Goal: Task Accomplishment & Management: Use online tool/utility

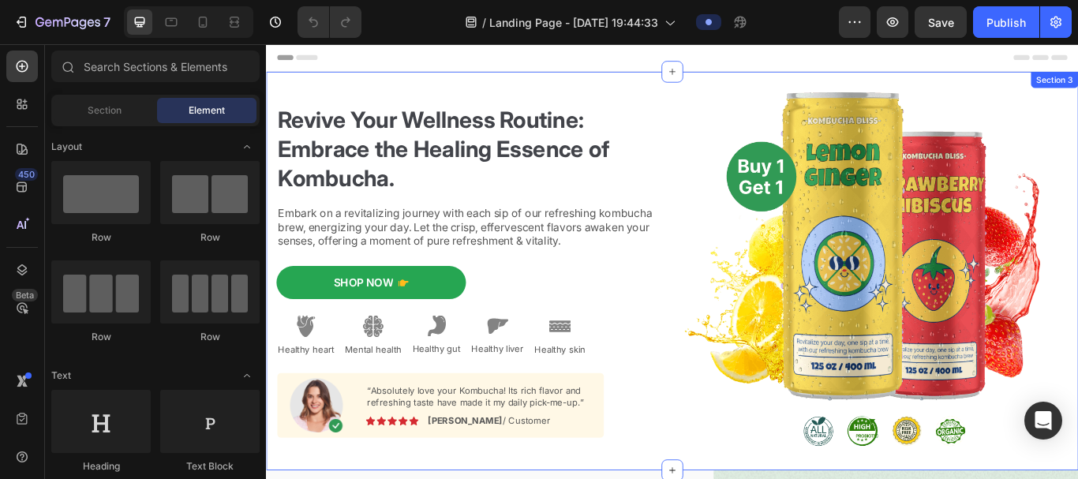
click at [274, 92] on div "Revive Your Wellness Routine: Embrace the Healing Essence of Kombucha. Heading …" at bounding box center [739, 309] width 947 height 465
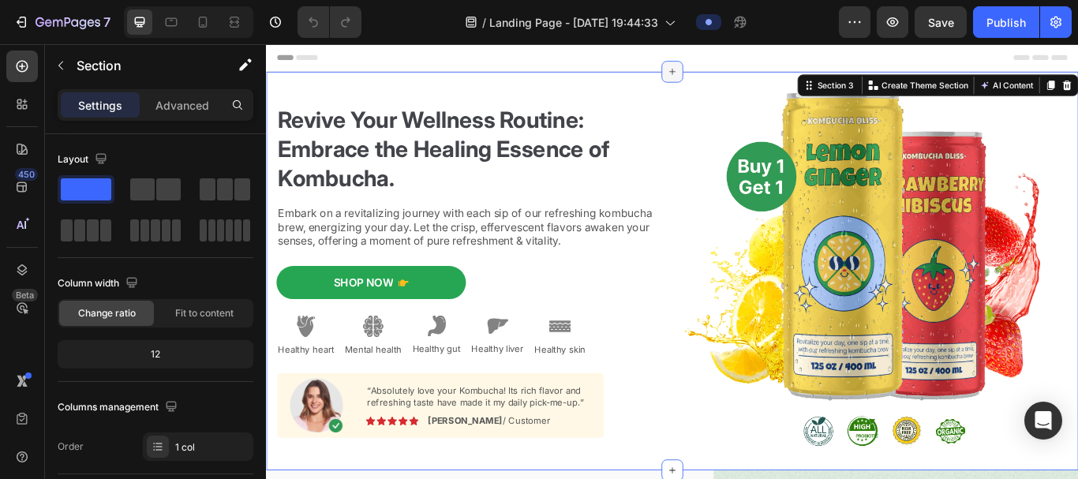
click at [733, 73] on icon at bounding box center [739, 76] width 13 height 13
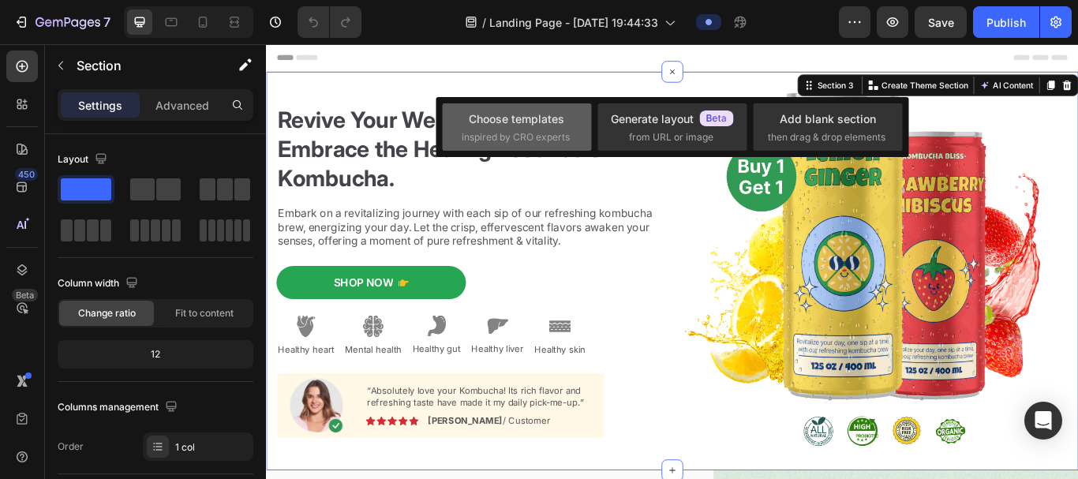
click at [537, 118] on div "Choose templates" at bounding box center [517, 119] width 96 height 17
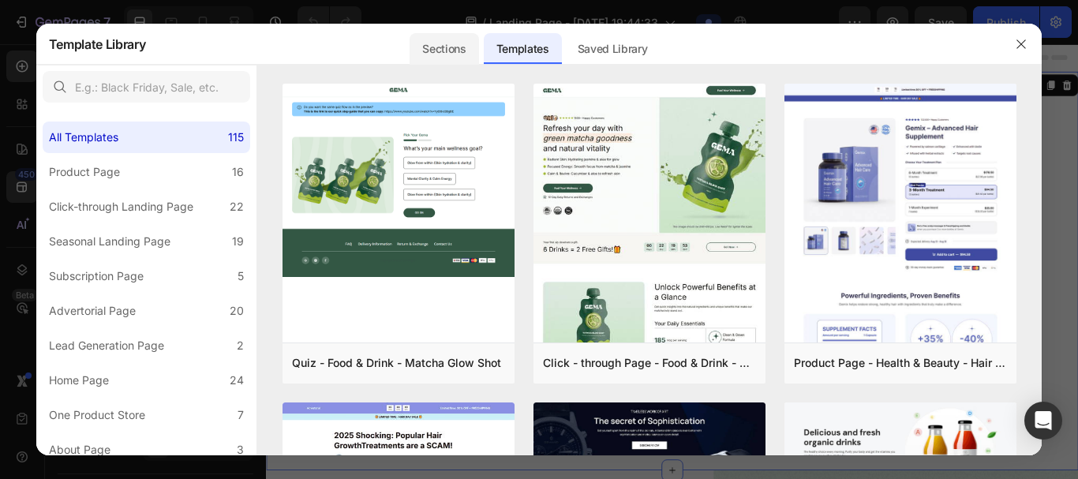
click at [439, 55] on div "Sections" at bounding box center [444, 49] width 69 height 32
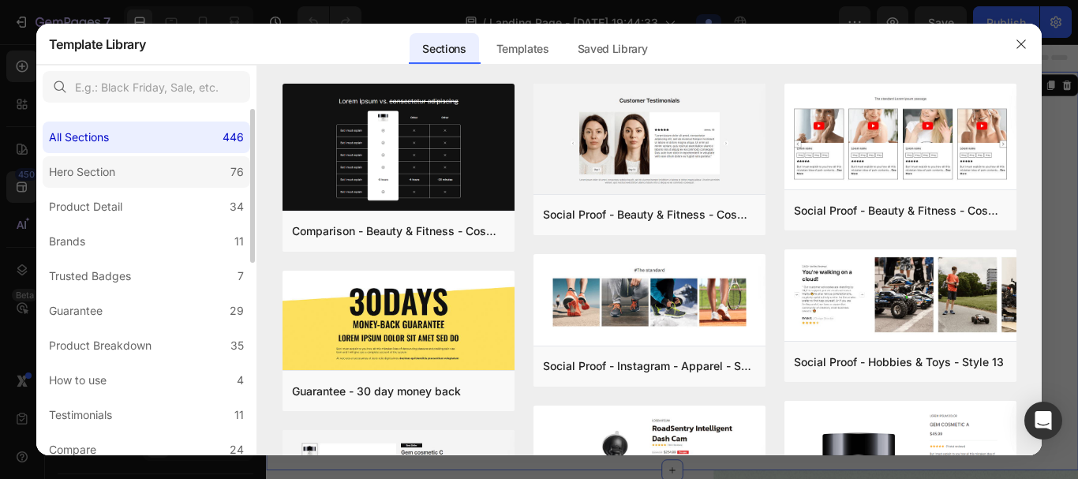
click at [139, 174] on label "Hero Section 76" at bounding box center [147, 172] width 208 height 32
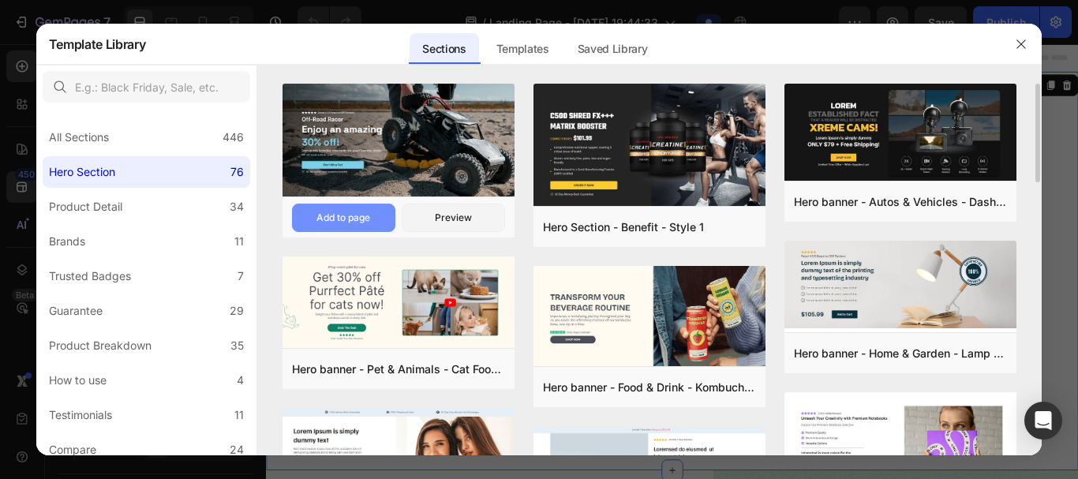
click at [354, 219] on div "Add to page" at bounding box center [344, 218] width 54 height 14
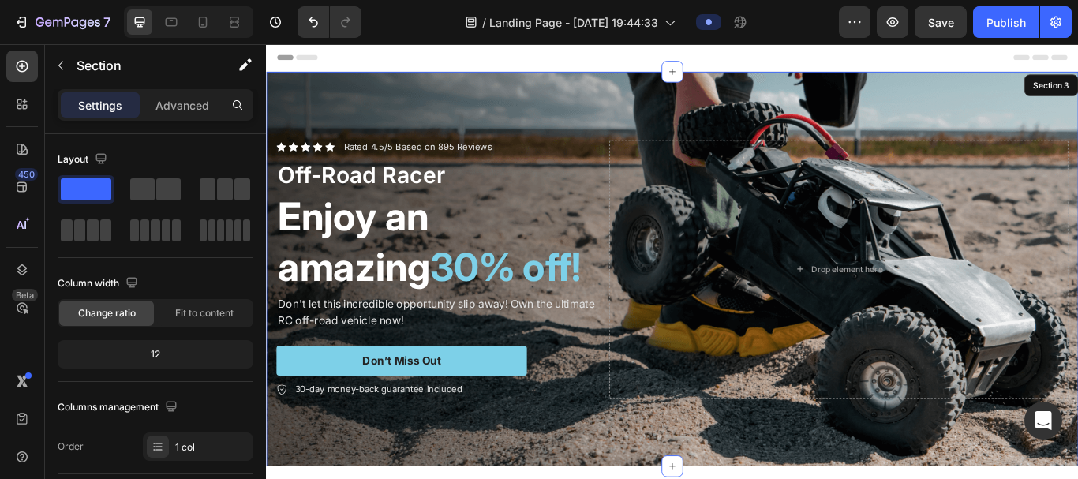
scroll to position [32, 0]
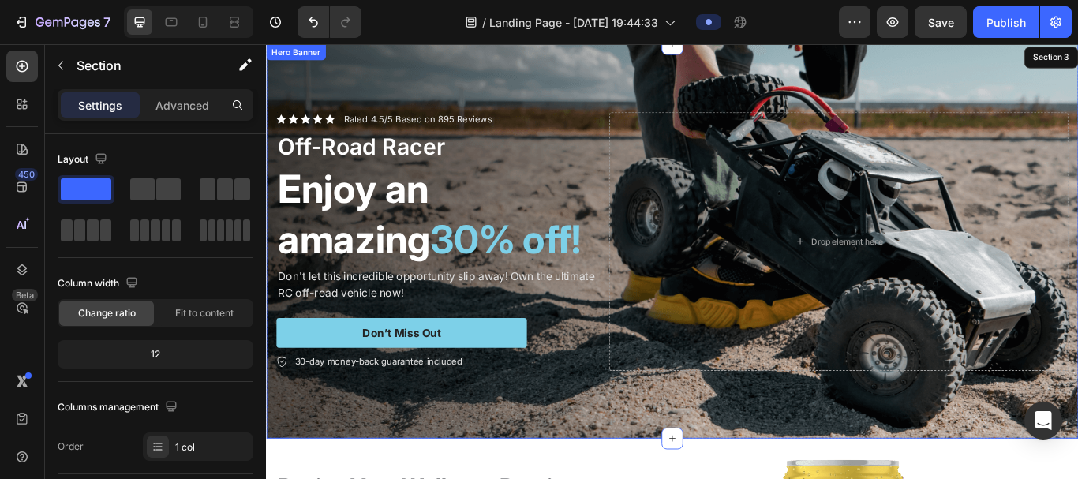
click at [661, 80] on div "Background Image" at bounding box center [739, 274] width 947 height 460
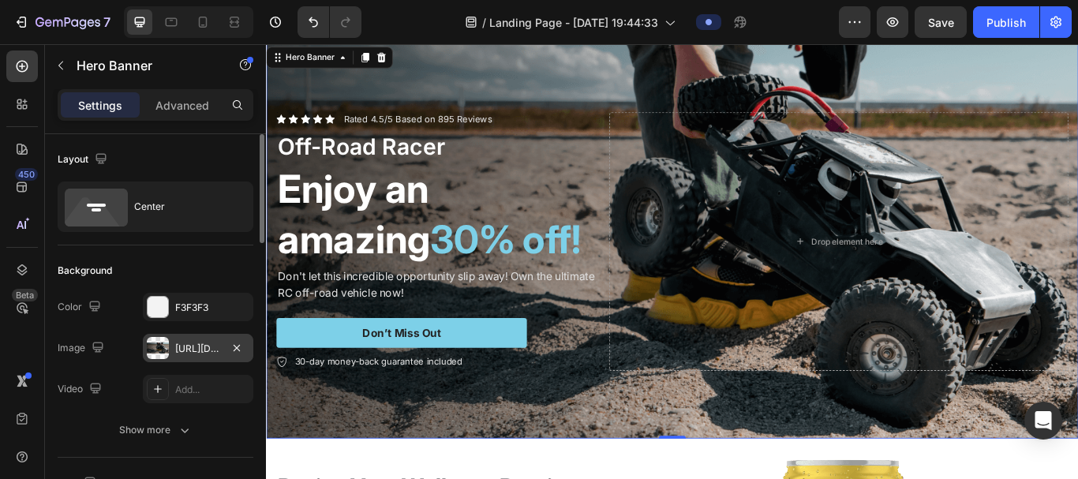
click at [161, 339] on div at bounding box center [158, 348] width 22 height 22
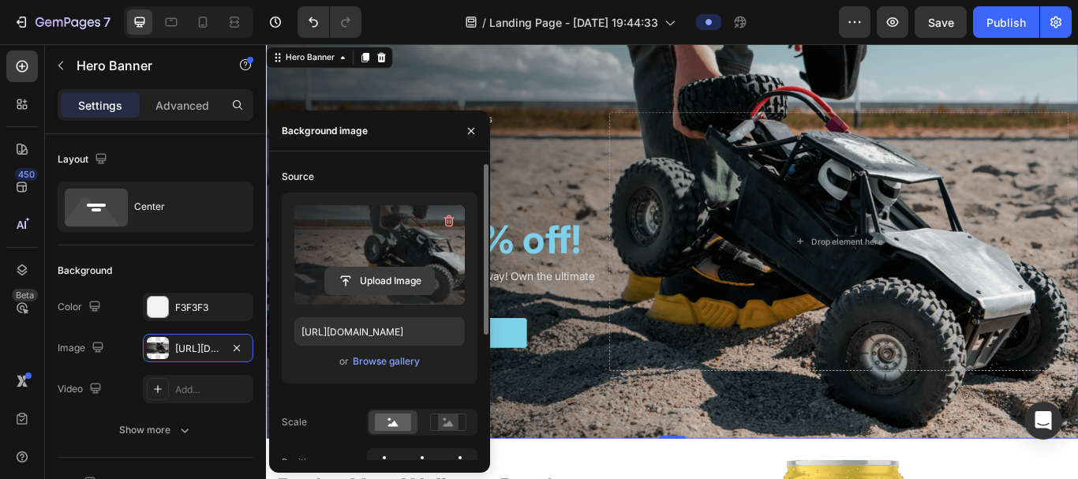
click at [367, 279] on input "file" at bounding box center [379, 281] width 109 height 27
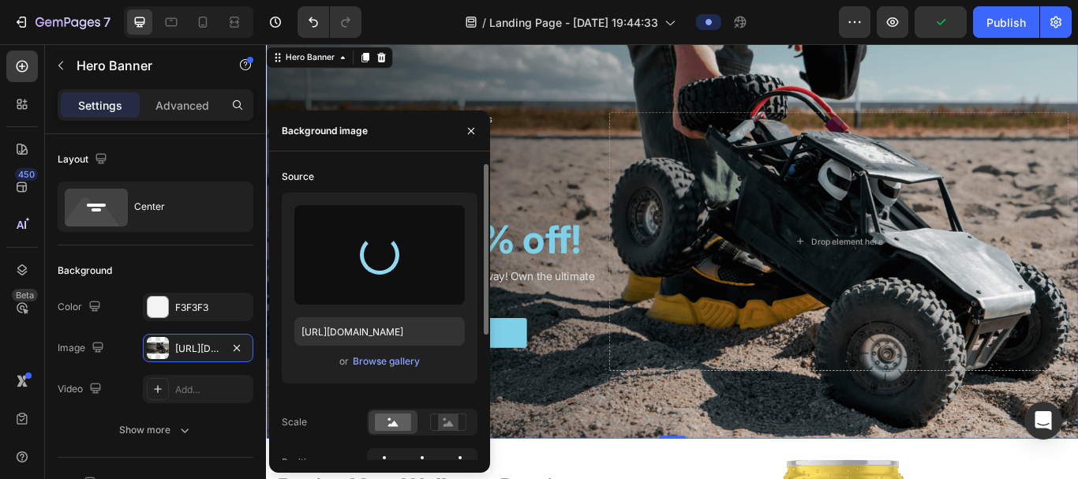
type input "[URL][DOMAIN_NAME]"
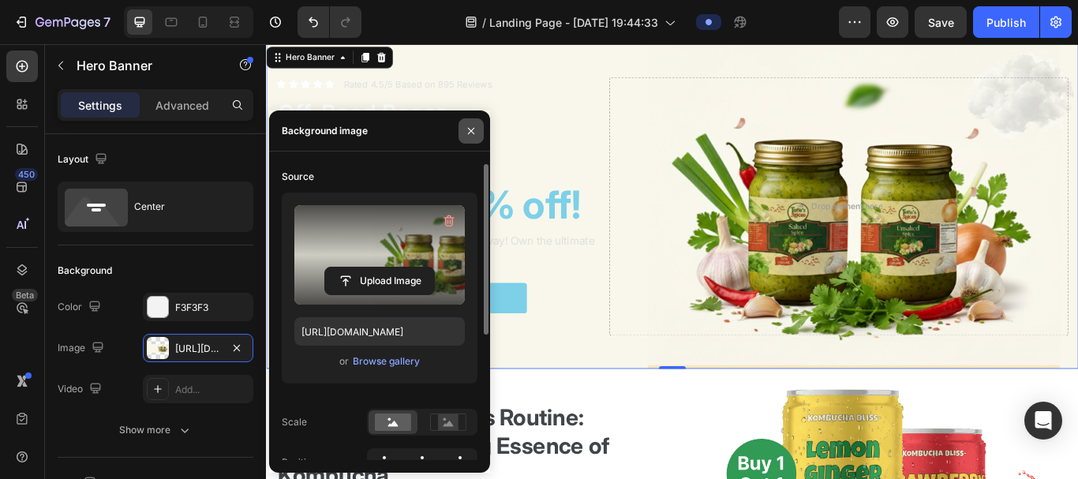
click at [471, 127] on icon "button" at bounding box center [471, 131] width 13 height 13
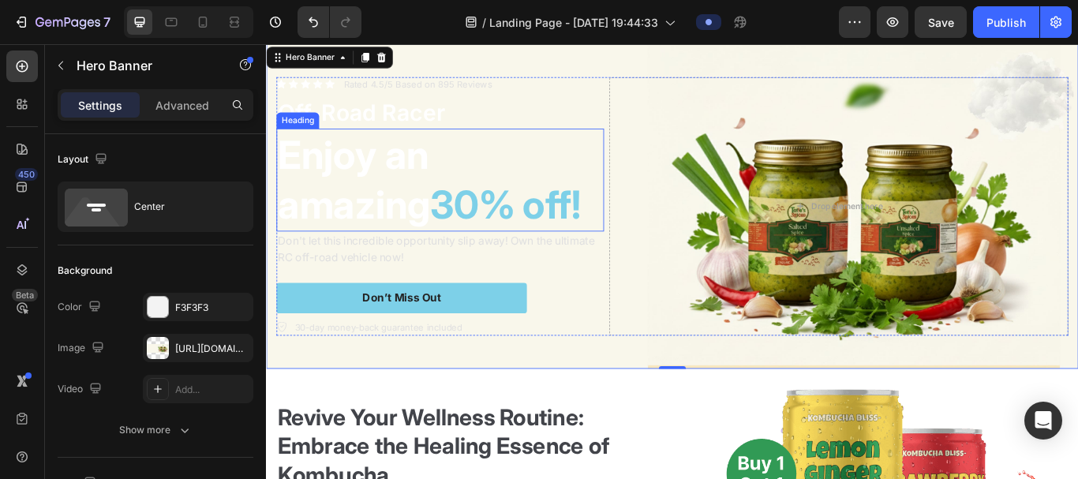
click at [429, 190] on h2 "Enjoy an amazing 30% off!" at bounding box center [469, 203] width 382 height 120
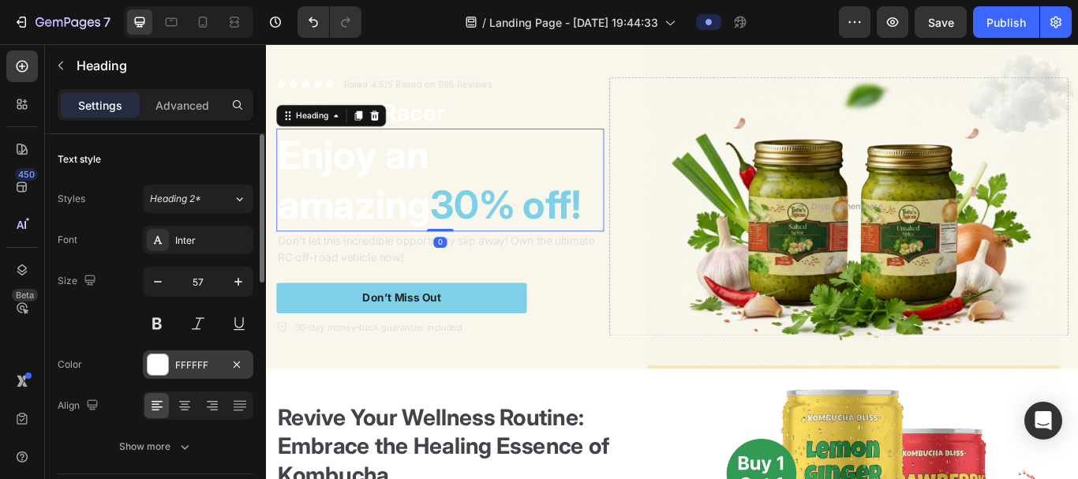
click at [163, 367] on div at bounding box center [158, 365] width 22 height 22
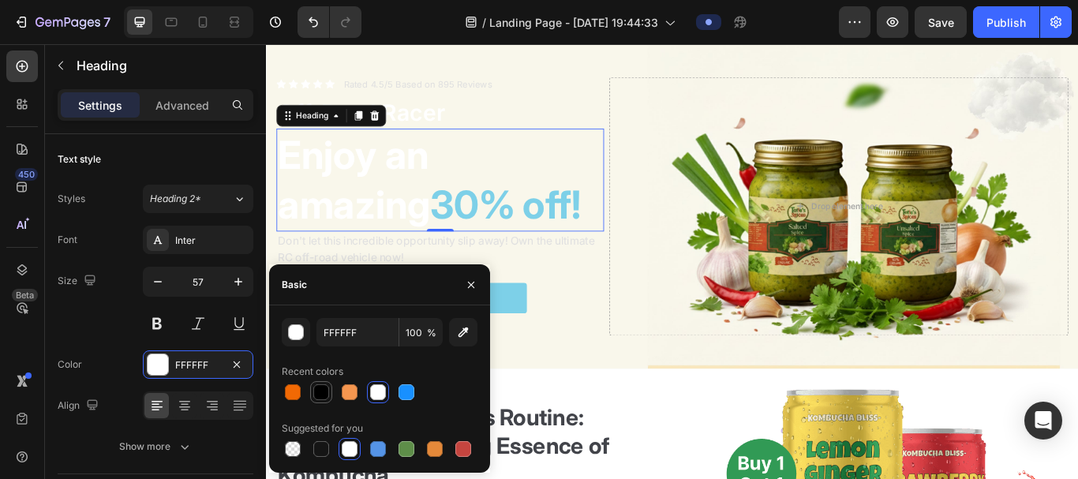
click at [319, 367] on div at bounding box center [321, 392] width 16 height 16
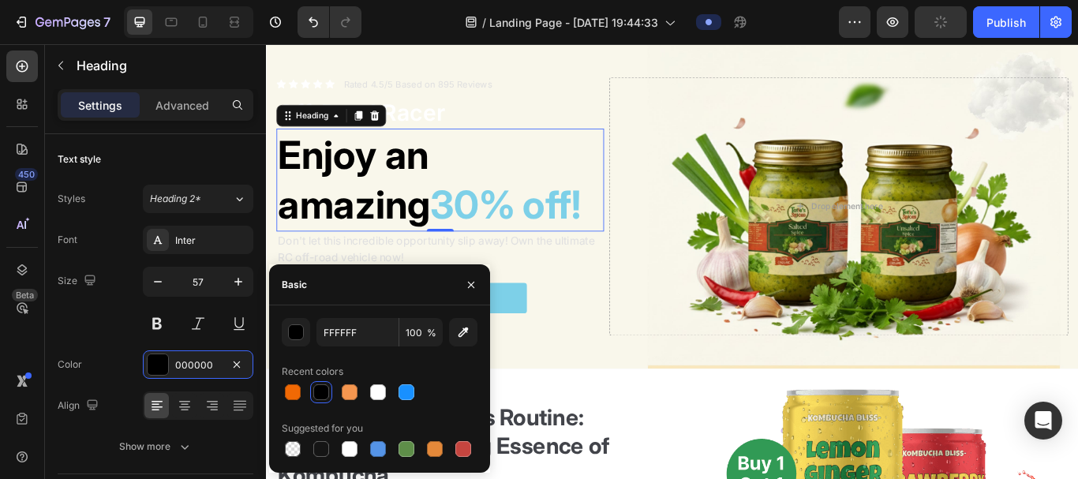
type input "000000"
click at [370, 292] on p "Don't let this incredible opportunity slip away! Own the ultimate RC off-road v…" at bounding box center [468, 283] width 379 height 38
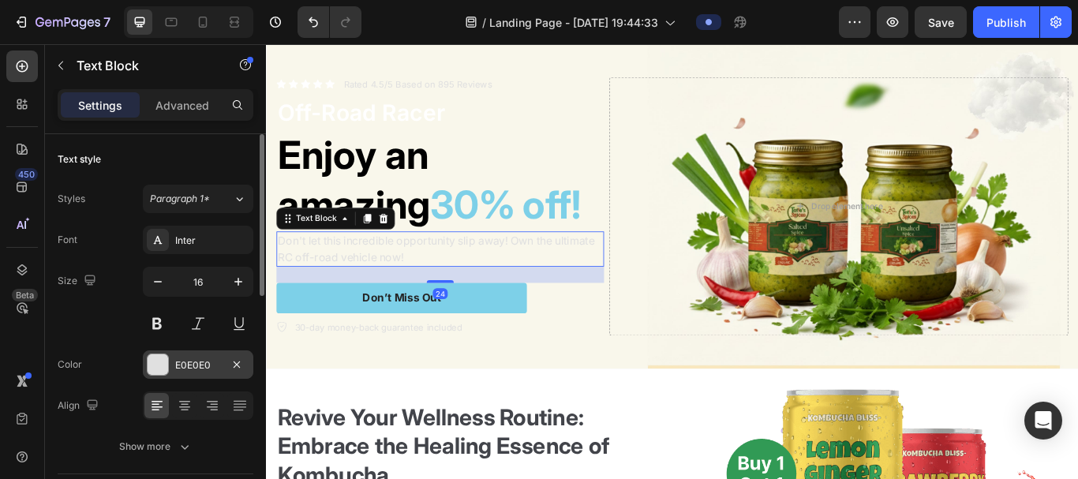
click at [163, 367] on div at bounding box center [158, 364] width 21 height 21
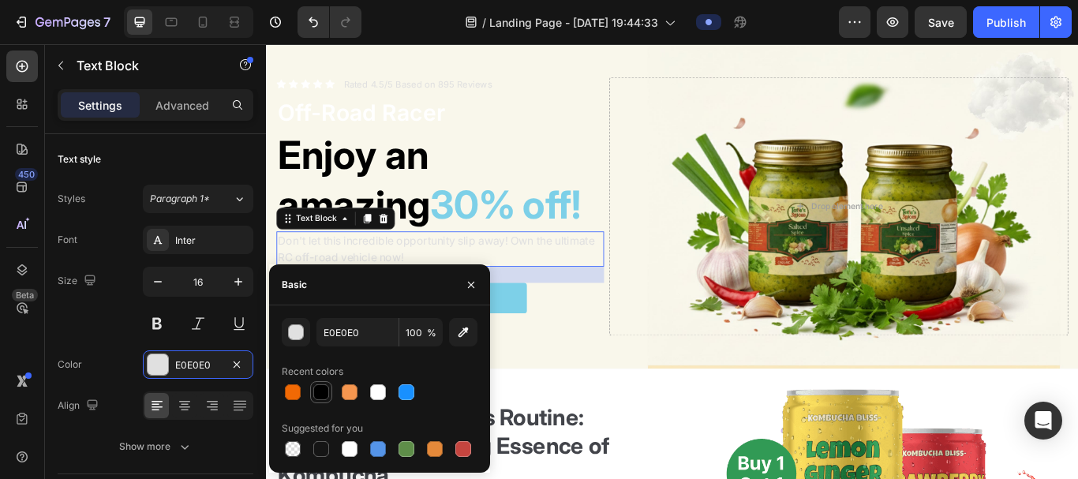
click at [323, 367] on div at bounding box center [321, 392] width 16 height 16
type input "000000"
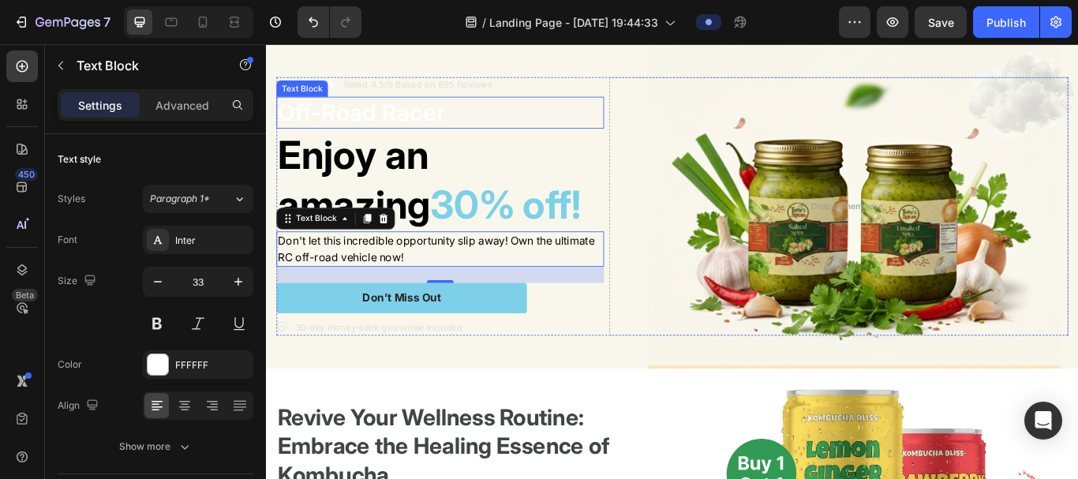
click at [408, 119] on p "Off-Road Racer" at bounding box center [468, 124] width 379 height 34
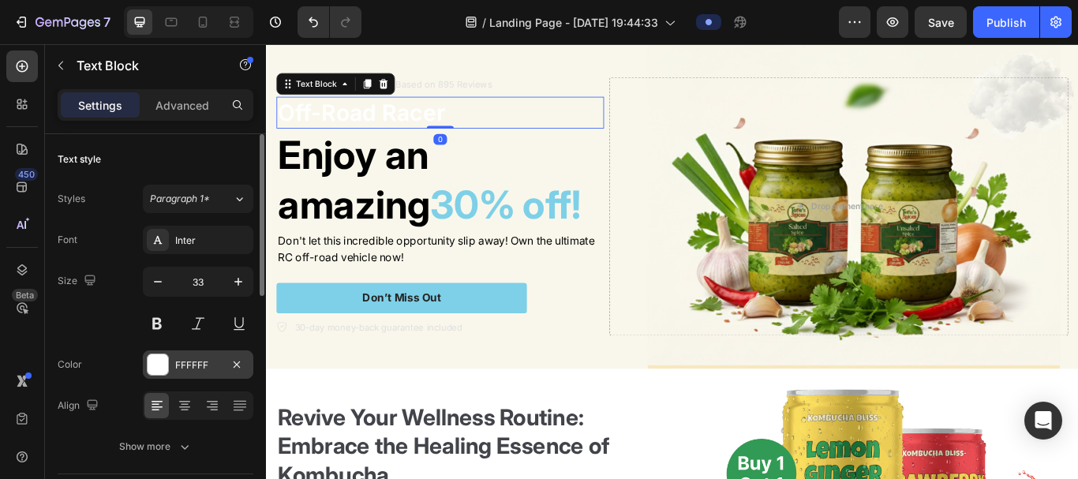
click at [156, 365] on div at bounding box center [158, 364] width 21 height 21
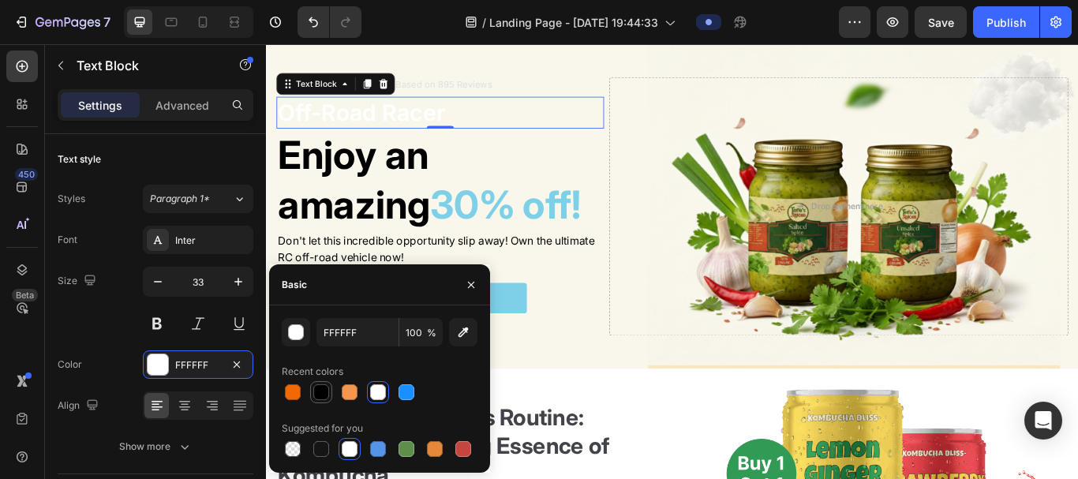
click at [318, 367] on div at bounding box center [321, 392] width 16 height 16
type input "000000"
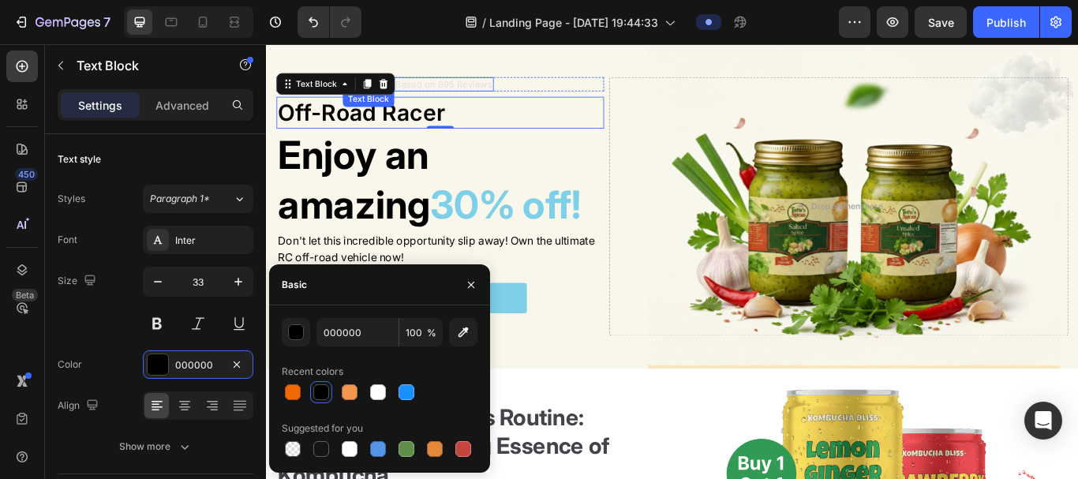
click at [447, 90] on p "Rated 4.5/5 Based on 895 Reviews" at bounding box center [443, 90] width 173 height 13
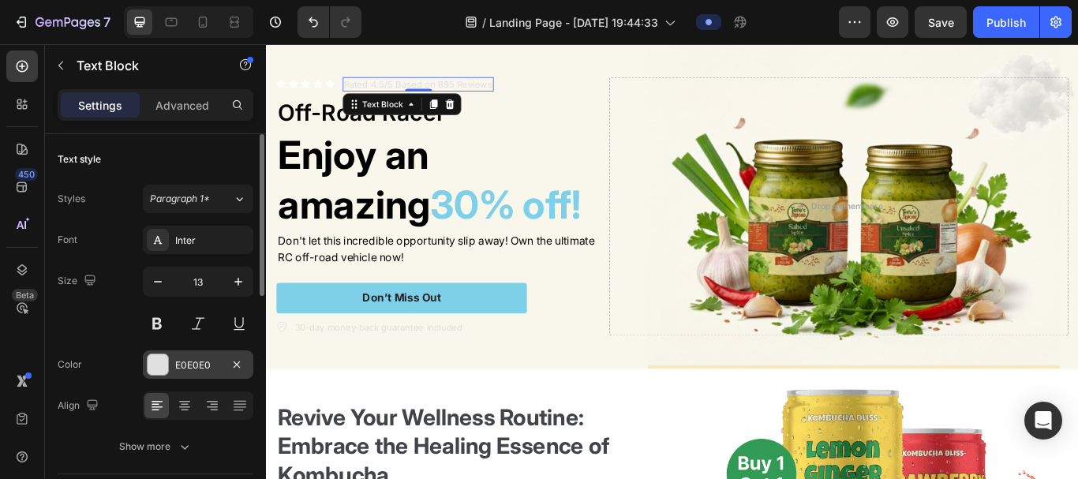
click at [166, 364] on div at bounding box center [158, 364] width 21 height 21
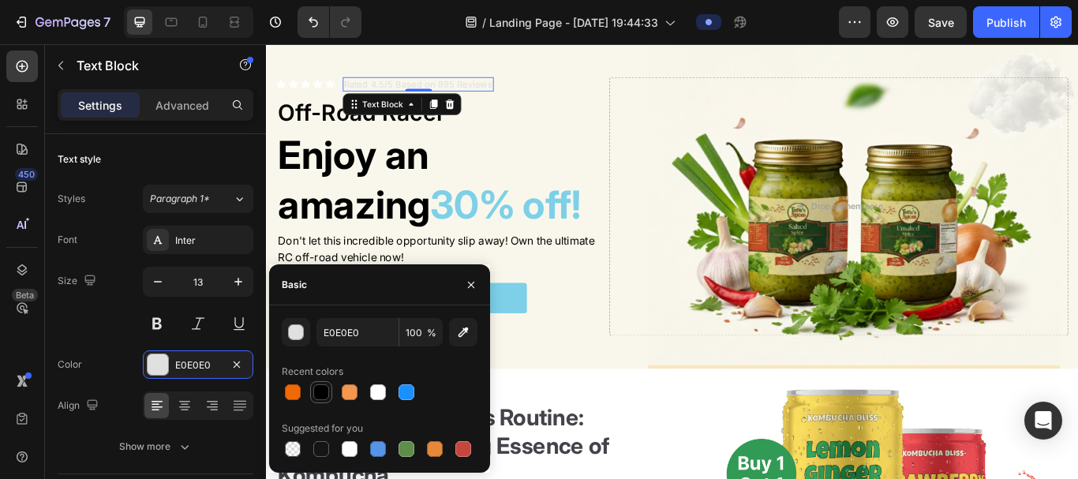
click at [316, 367] on div at bounding box center [321, 392] width 16 height 16
type input "000000"
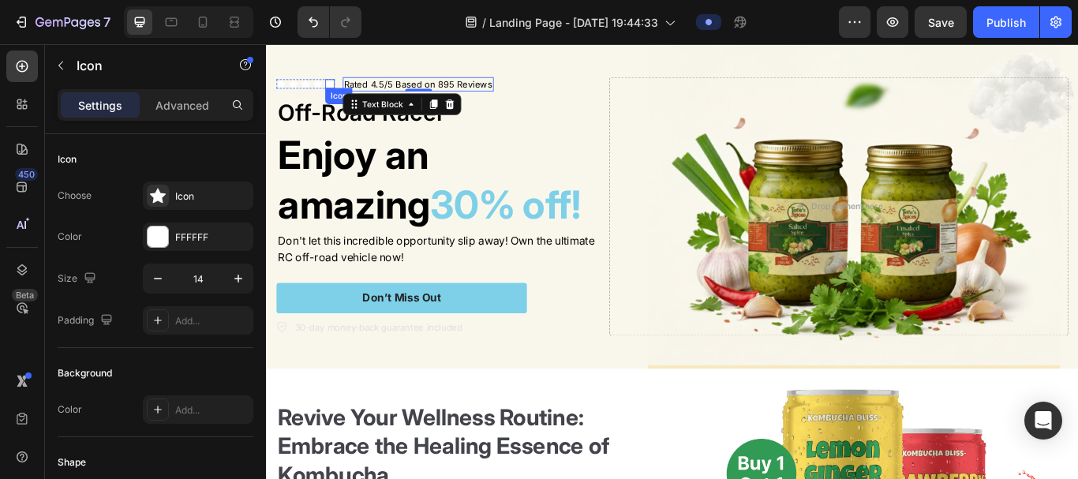
click at [336, 90] on div "Icon" at bounding box center [340, 90] width 11 height 11
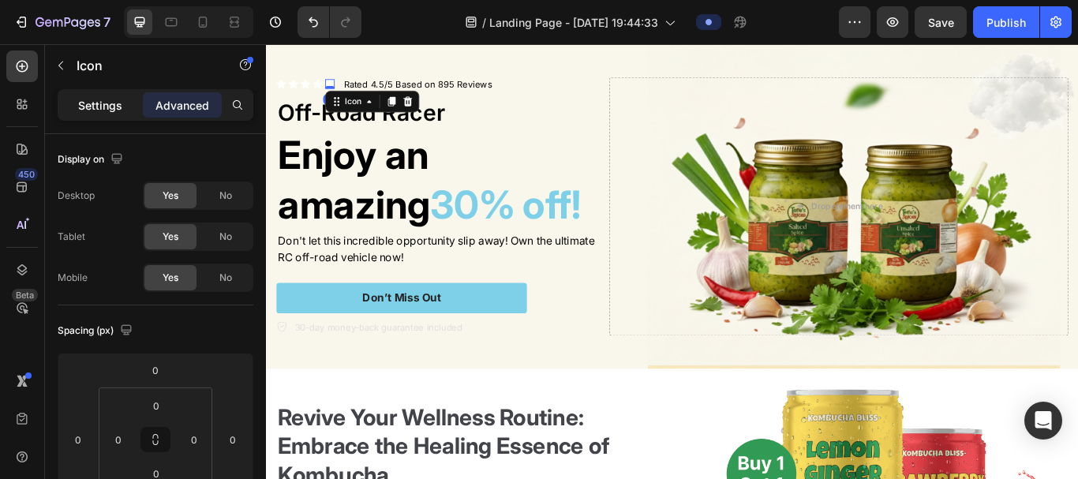
click at [94, 103] on p "Settings" at bounding box center [100, 105] width 44 height 17
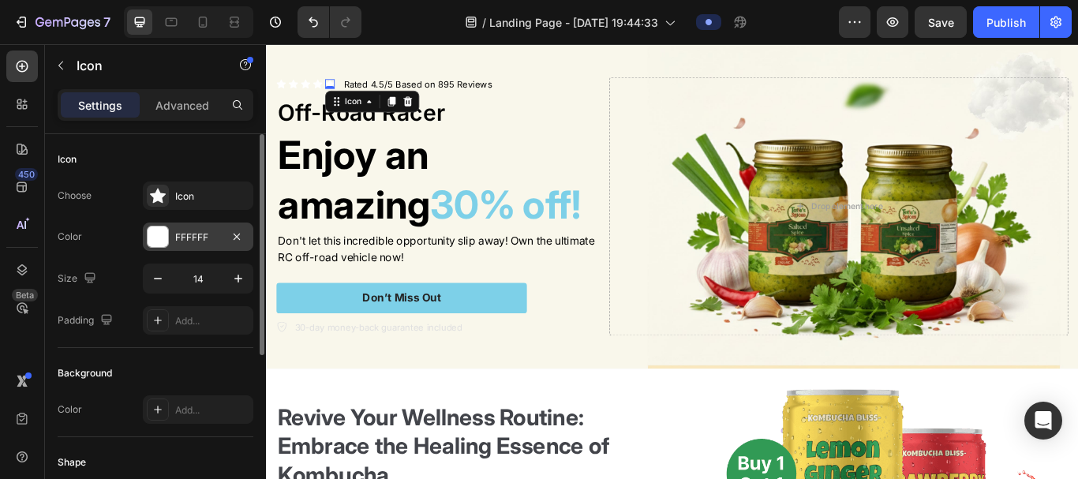
click at [160, 234] on div at bounding box center [158, 237] width 21 height 21
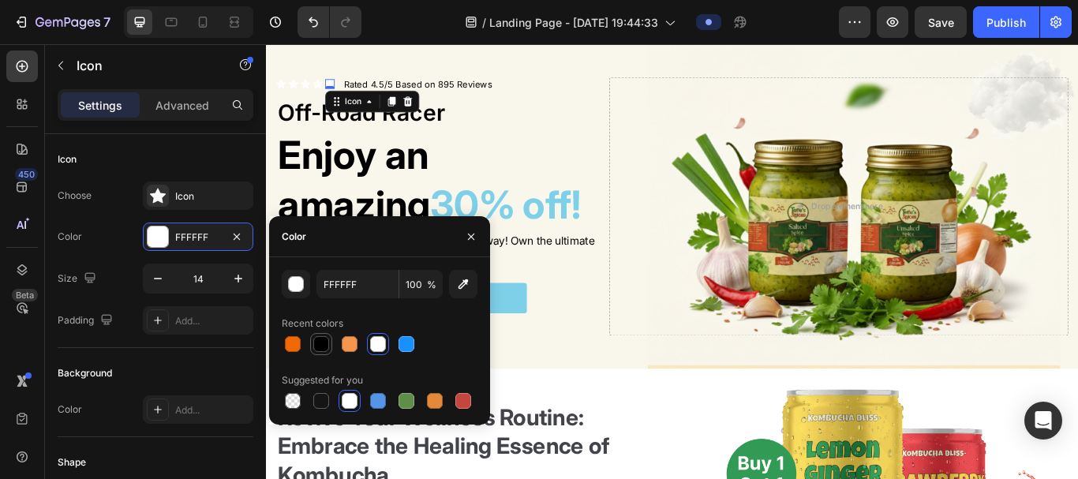
click at [310, 342] on div at bounding box center [321, 344] width 22 height 22
type input "000000"
click at [328, 86] on icon at bounding box center [326, 91] width 11 height 10
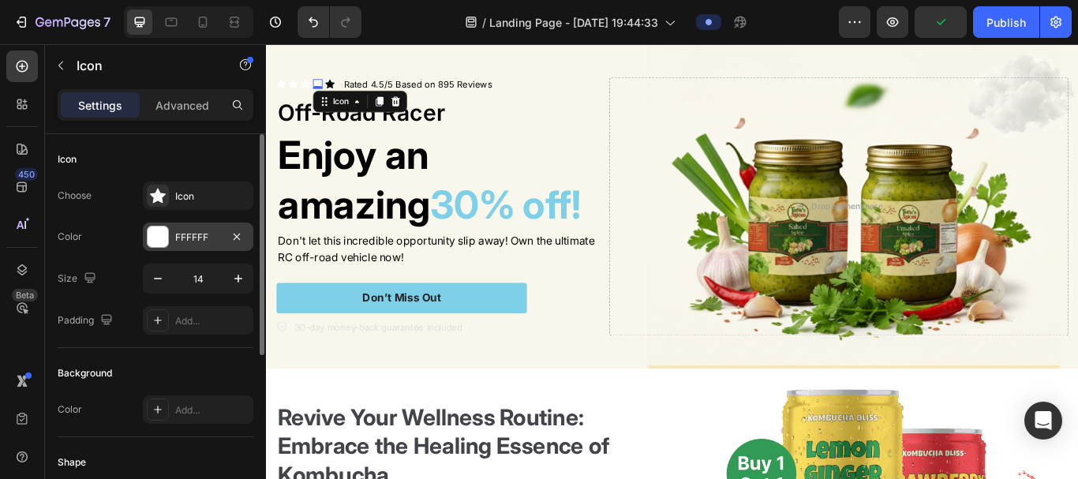
click at [164, 228] on div at bounding box center [158, 237] width 21 height 21
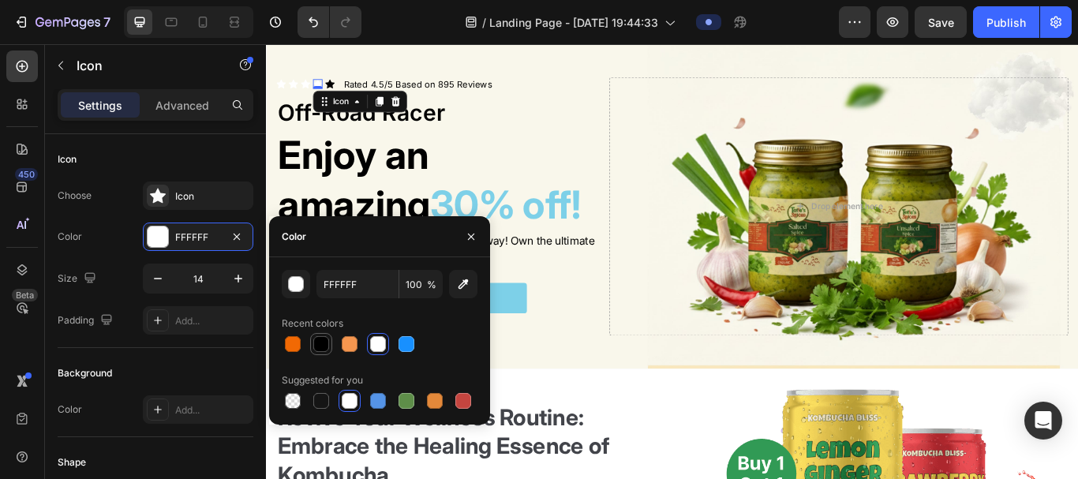
click at [311, 339] on div at bounding box center [321, 344] width 22 height 22
type input "000000"
click at [309, 85] on icon at bounding box center [311, 90] width 11 height 11
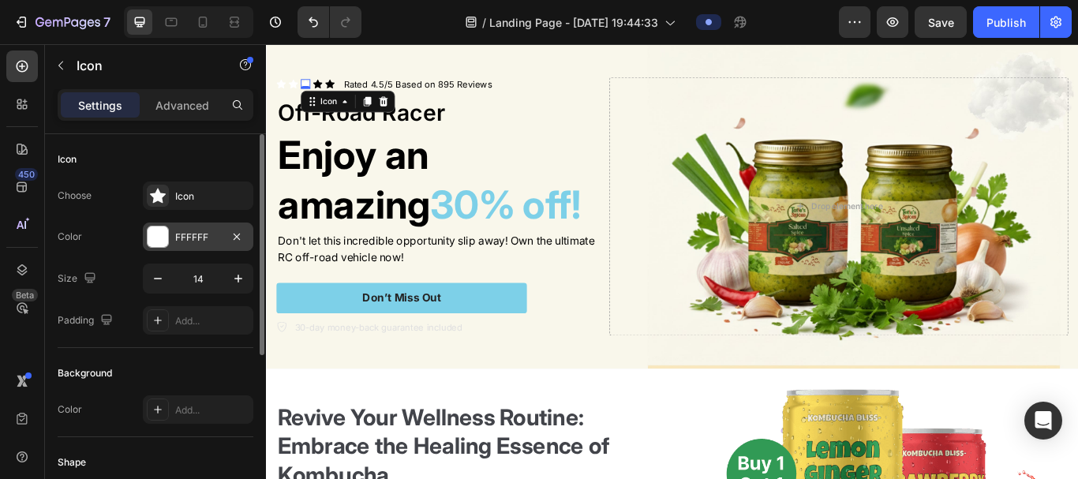
click at [159, 231] on div at bounding box center [158, 237] width 21 height 21
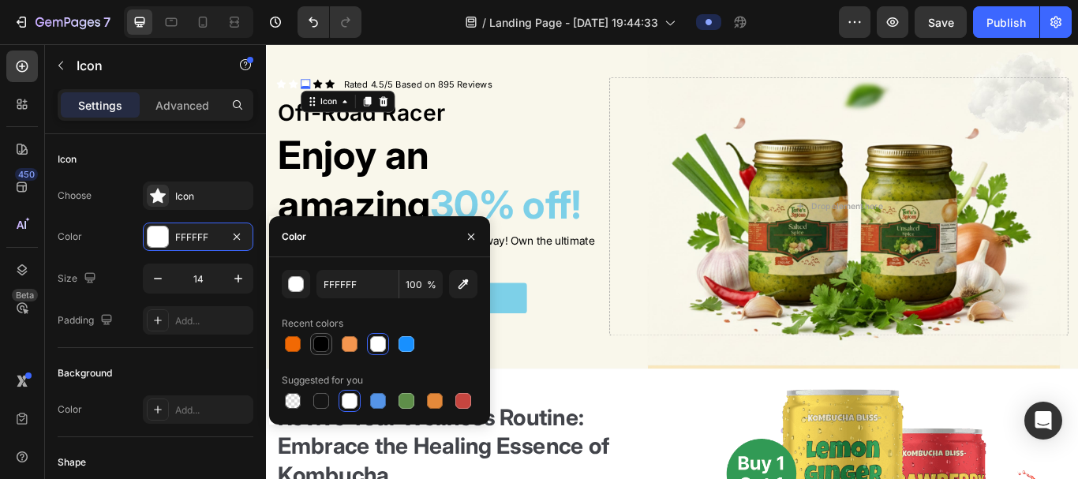
click at [314, 335] on div at bounding box center [321, 344] width 22 height 22
type input "000000"
click at [301, 88] on icon at bounding box center [297, 91] width 11 height 10
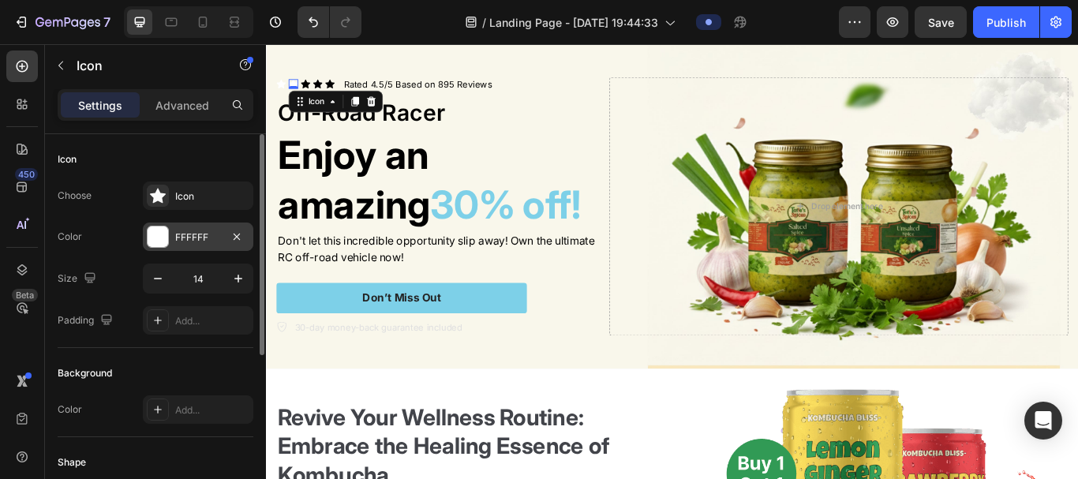
click at [162, 240] on div at bounding box center [158, 237] width 21 height 21
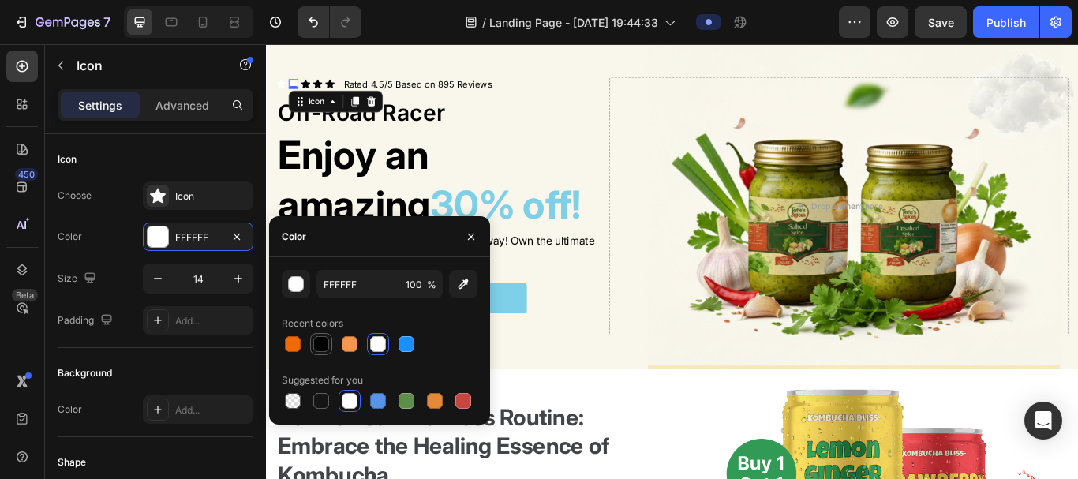
click at [316, 342] on div at bounding box center [321, 344] width 16 height 16
type input "000000"
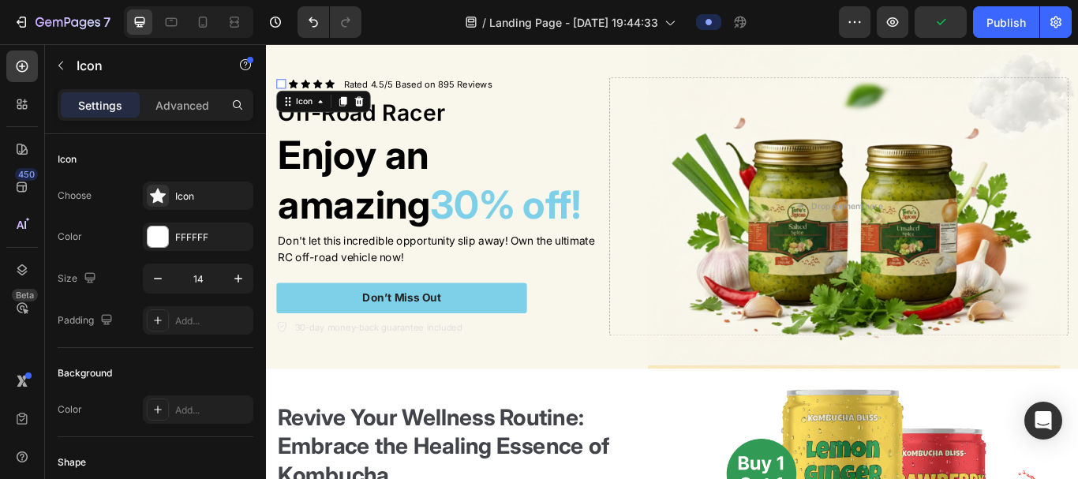
click at [284, 85] on icon at bounding box center [283, 90] width 11 height 11
click at [159, 242] on div at bounding box center [158, 237] width 21 height 21
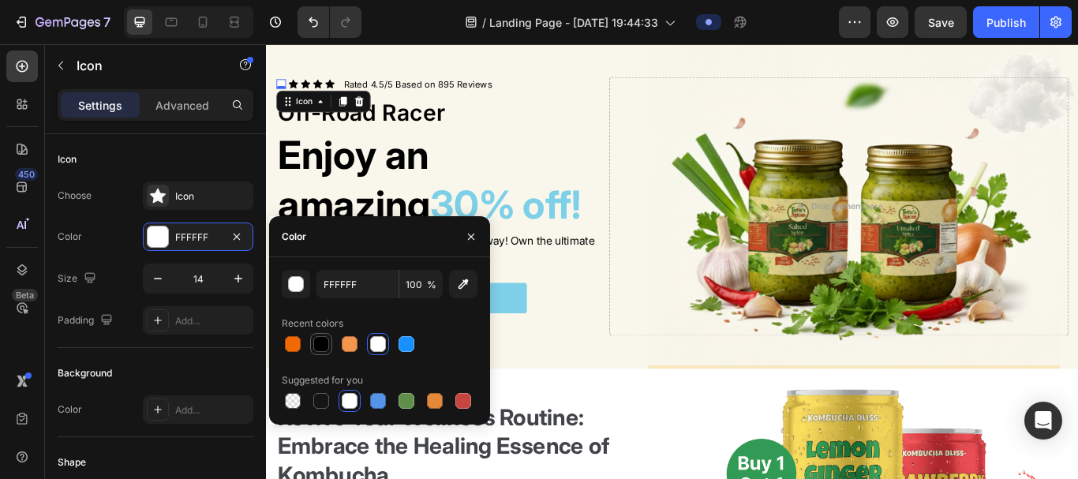
click at [317, 343] on div at bounding box center [321, 344] width 16 height 16
type input "000000"
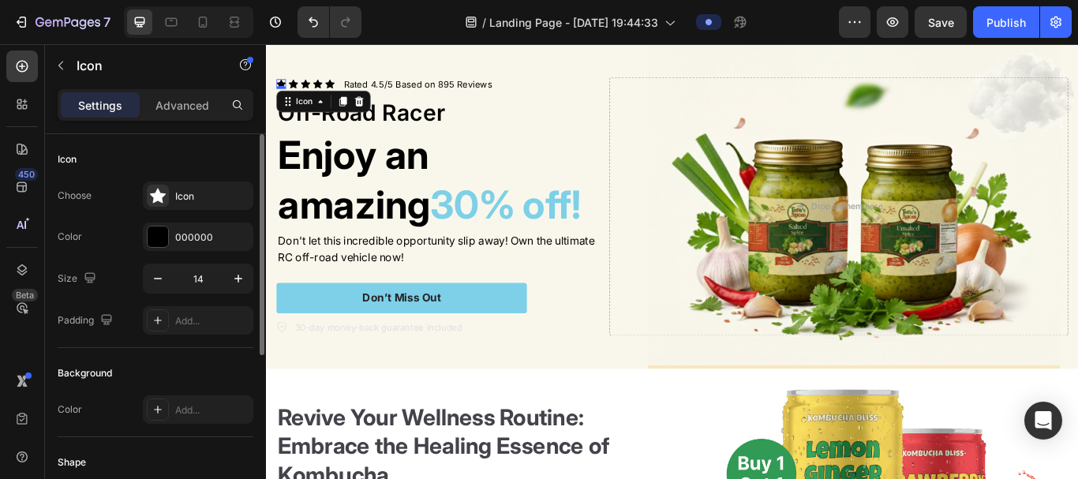
click at [236, 366] on div "Background" at bounding box center [156, 373] width 196 height 25
click at [416, 367] on p "30-day money-back guarantee included" at bounding box center [397, 375] width 196 height 16
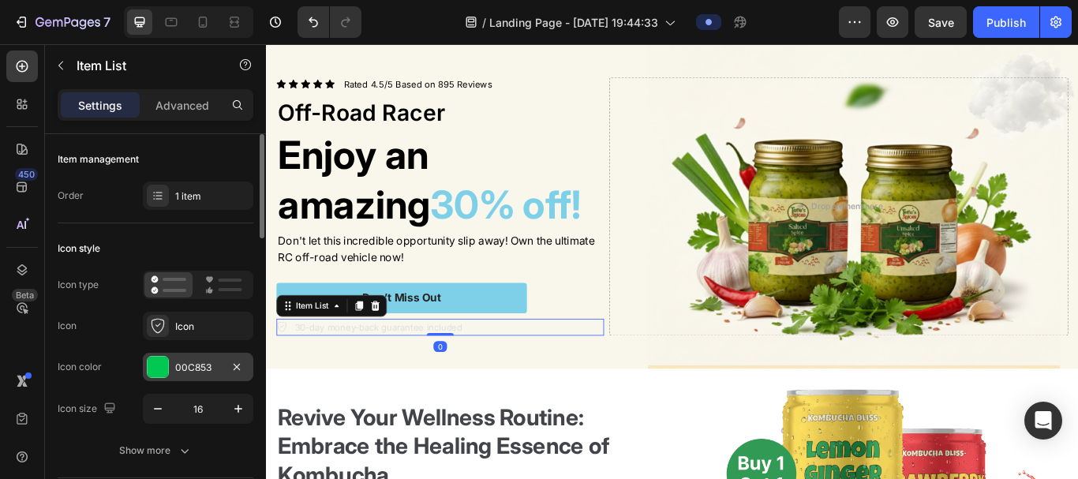
click at [170, 367] on div "00C853" at bounding box center [198, 367] width 111 height 28
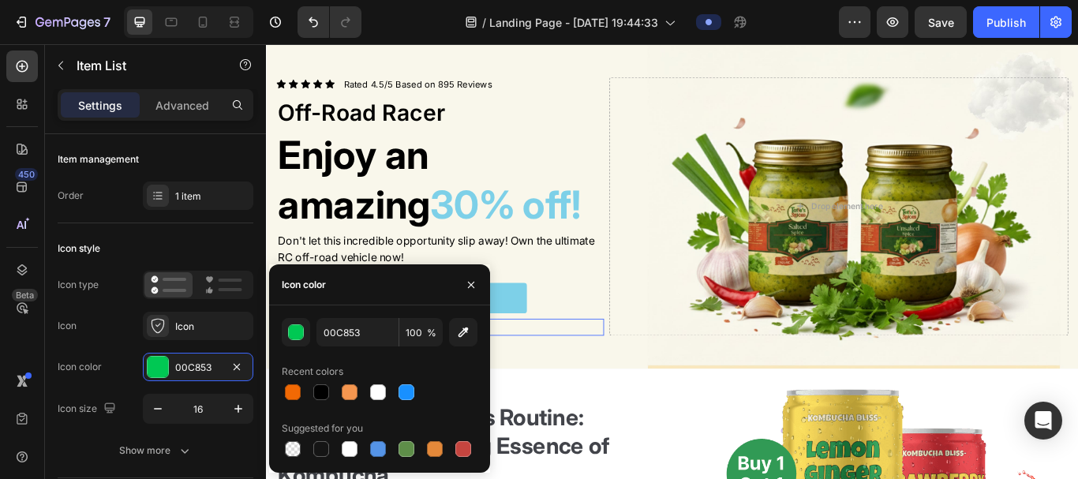
click at [336, 367] on div at bounding box center [380, 392] width 196 height 22
click at [328, 367] on div at bounding box center [321, 392] width 16 height 16
type input "000000"
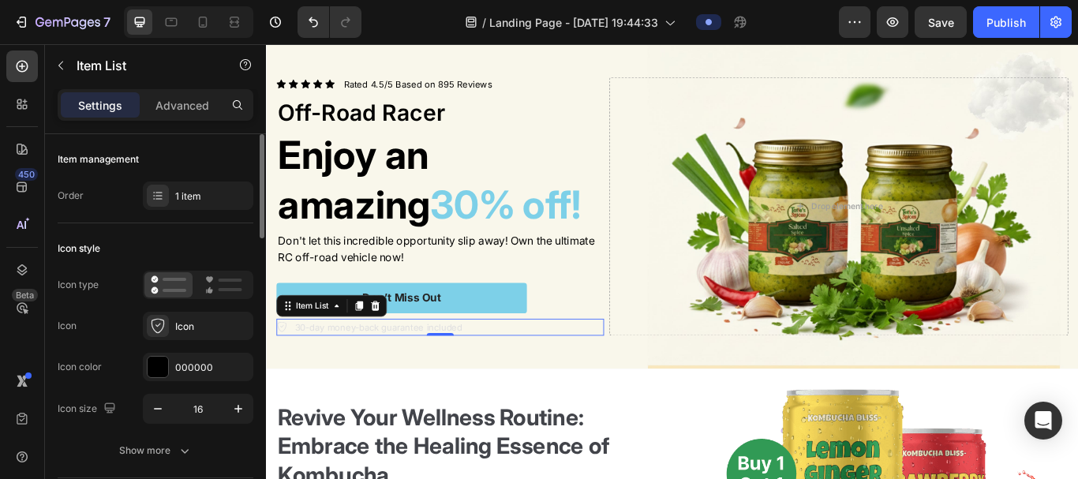
click at [139, 332] on div "Icon Icon" at bounding box center [156, 326] width 196 height 28
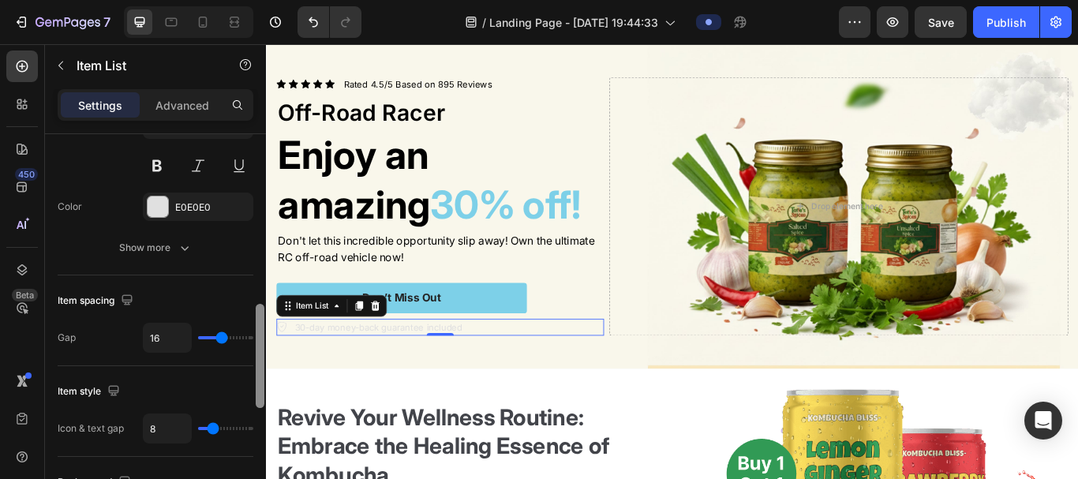
scroll to position [528, 0]
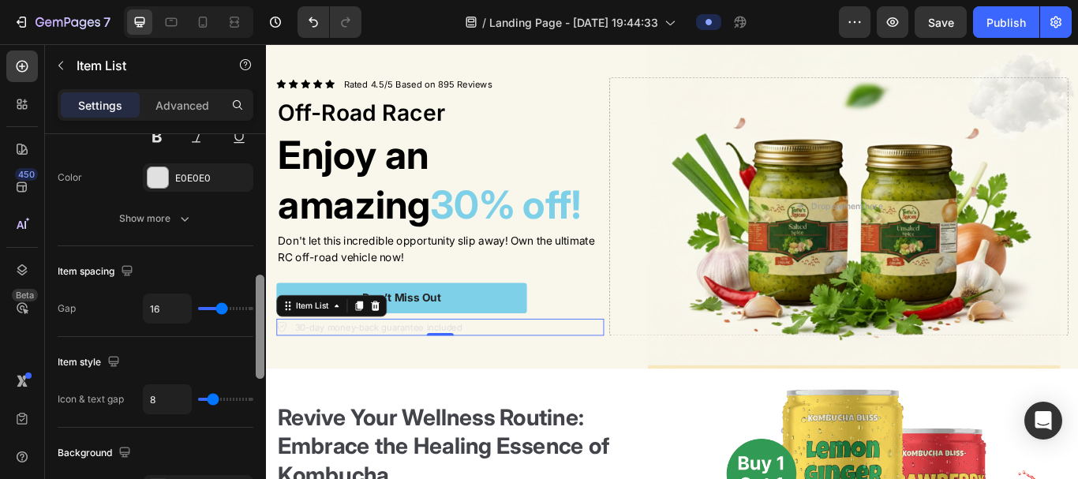
drag, startPoint x: 258, startPoint y: 235, endPoint x: 231, endPoint y: 362, distance: 129.9
click at [231, 362] on div "Item management Order 1 item Icon style Icon type Icon Icon Icon color 000000 I…" at bounding box center [155, 329] width 221 height 390
click at [156, 182] on div at bounding box center [158, 177] width 21 height 21
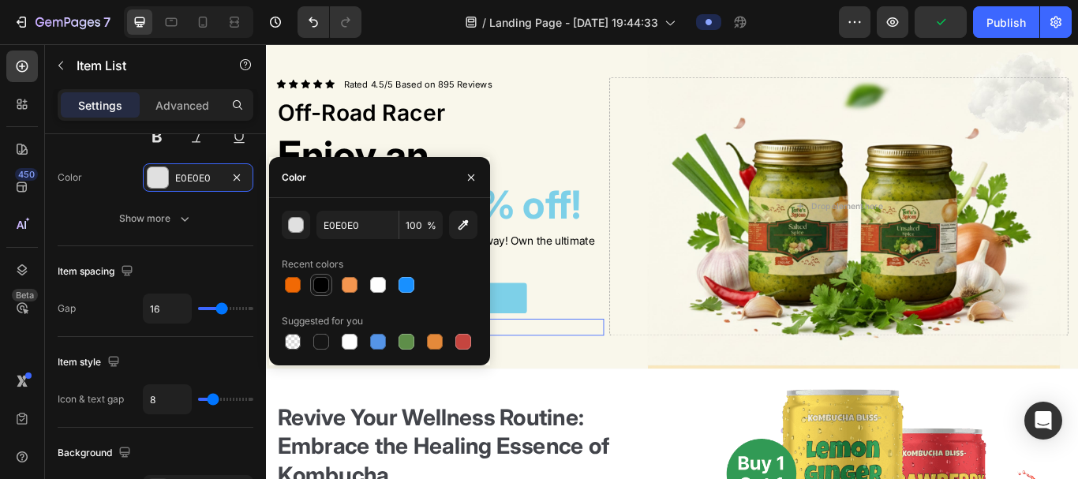
click at [318, 291] on div at bounding box center [321, 285] width 16 height 16
type input "000000"
click at [210, 245] on div "Text Styles Paragraph 1* Font Inter Size 13 Color 000000 Show more" at bounding box center [156, 98] width 196 height 296
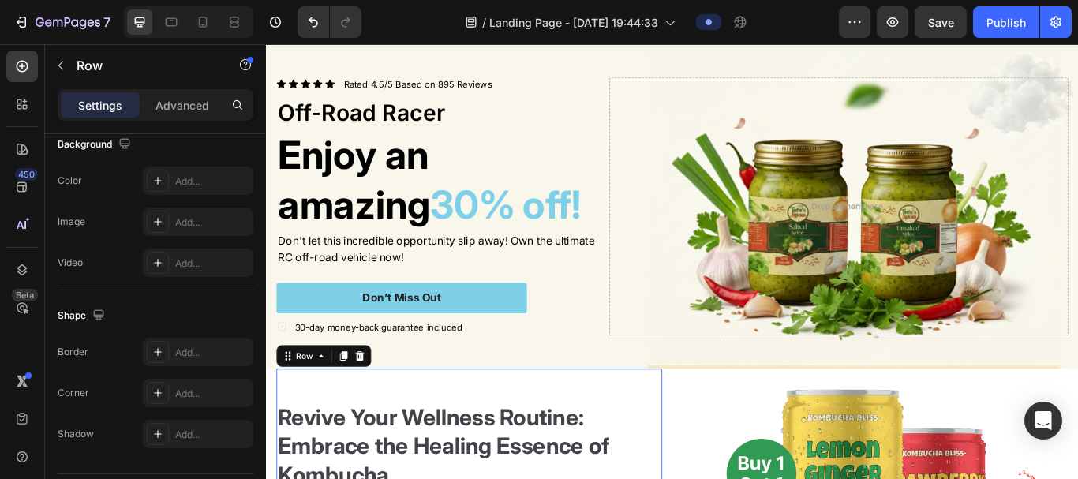
scroll to position [0, 0]
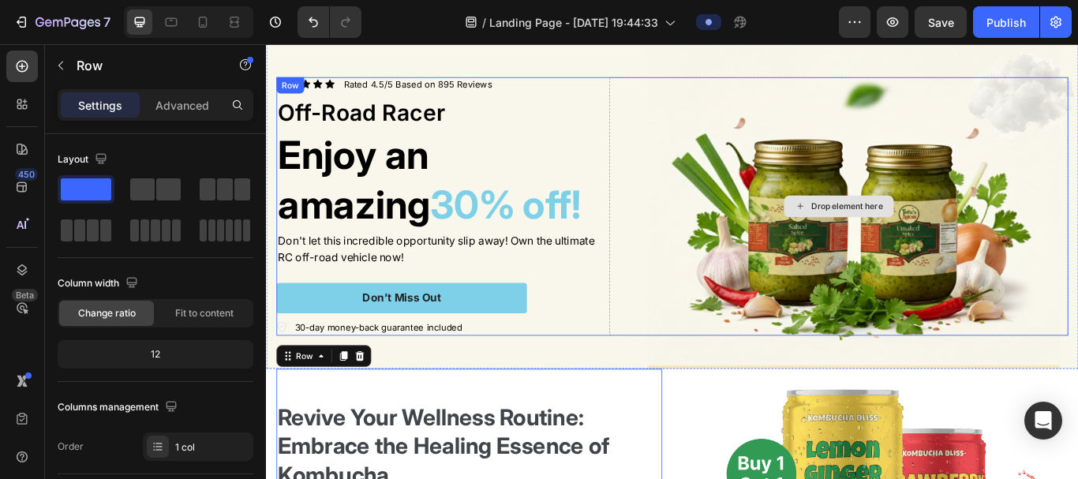
click at [828, 346] on div "Drop element here" at bounding box center [933, 234] width 535 height 302
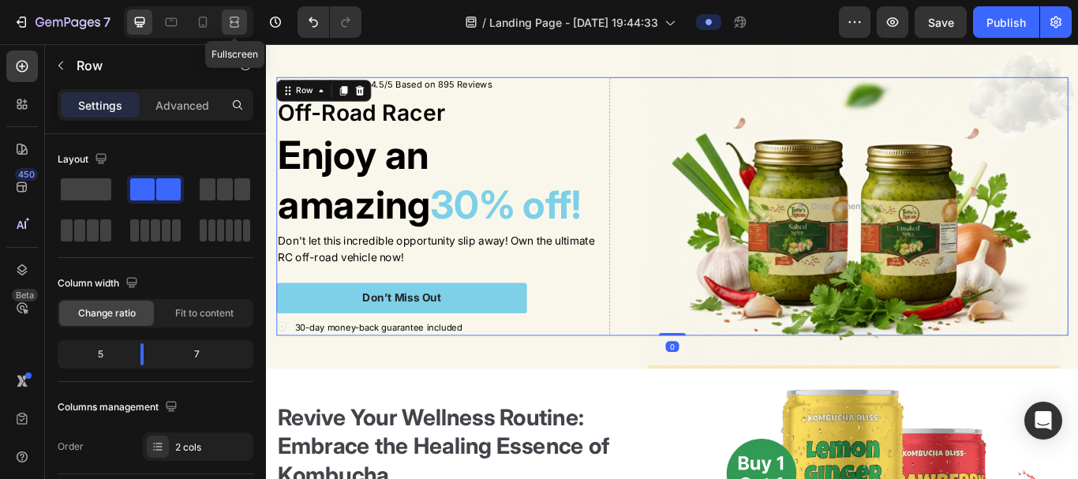
click at [232, 29] on icon at bounding box center [235, 22] width 16 height 16
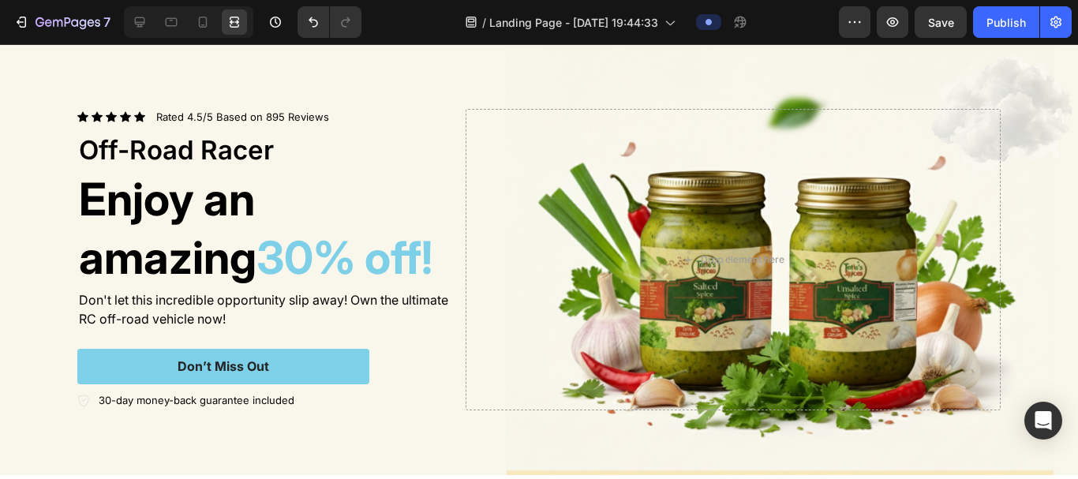
scroll to position [413, 0]
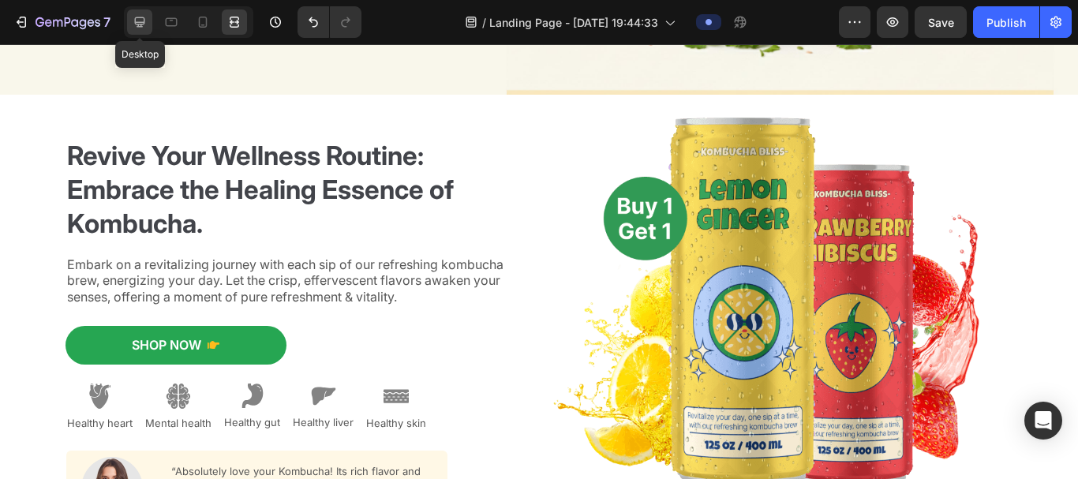
click at [143, 26] on icon at bounding box center [140, 22] width 16 height 16
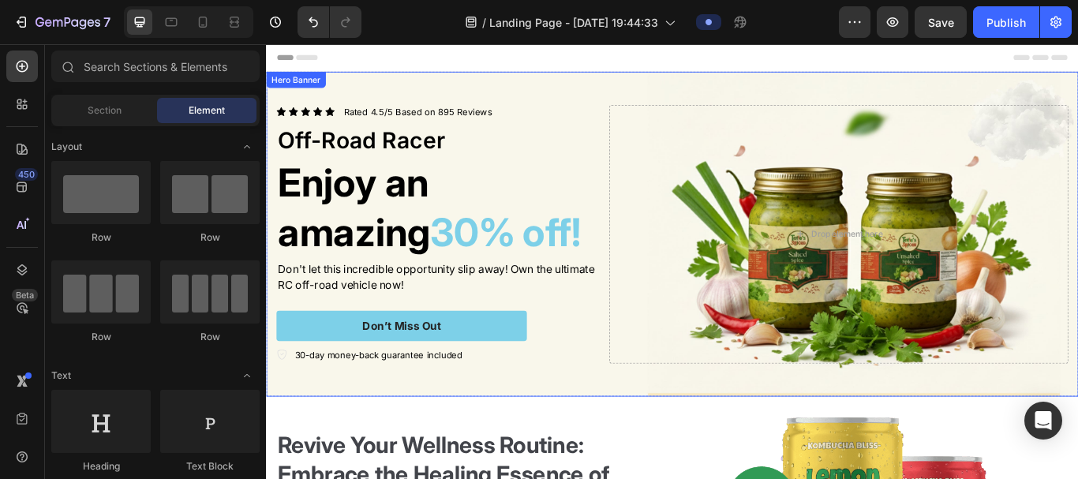
click at [605, 81] on div "Background Image" at bounding box center [739, 266] width 947 height 379
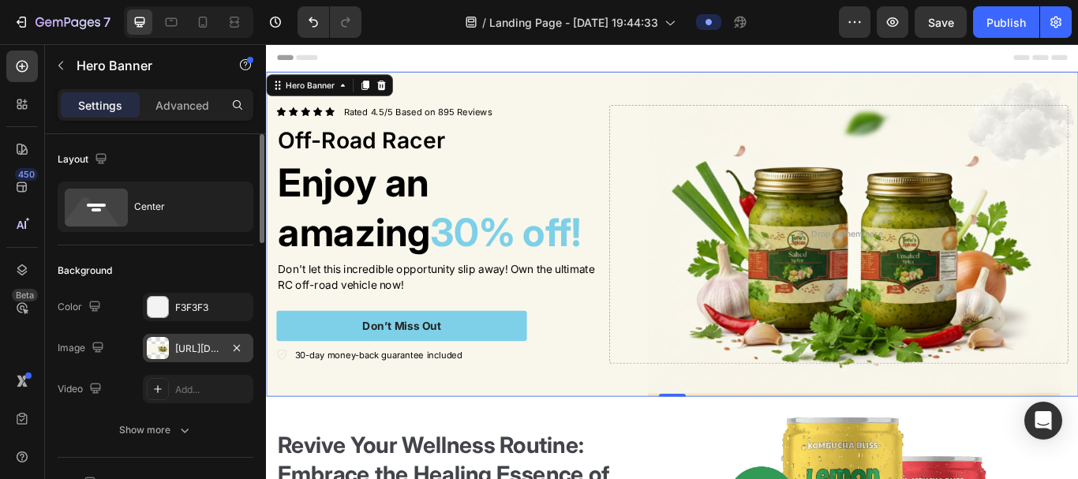
click at [165, 343] on div at bounding box center [158, 348] width 22 height 22
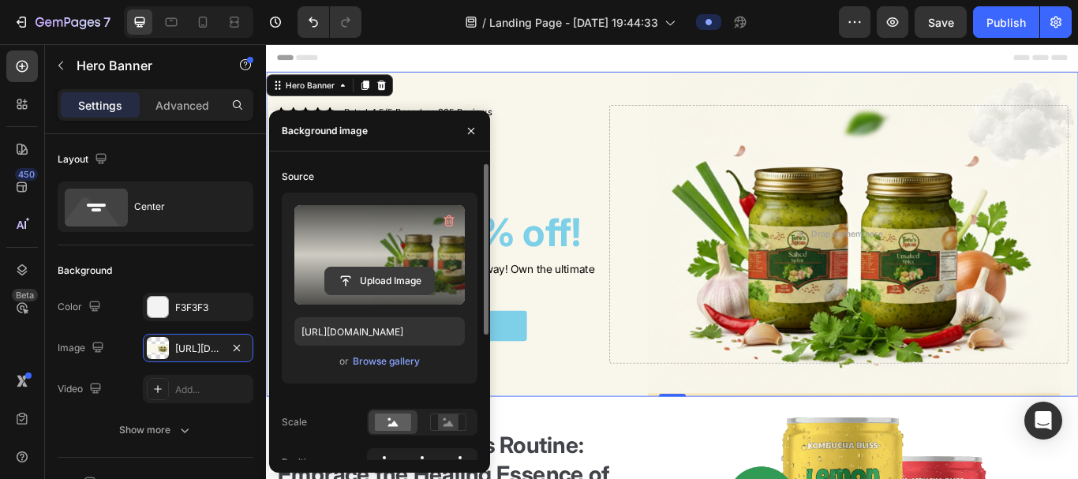
click at [370, 283] on input "file" at bounding box center [379, 281] width 109 height 27
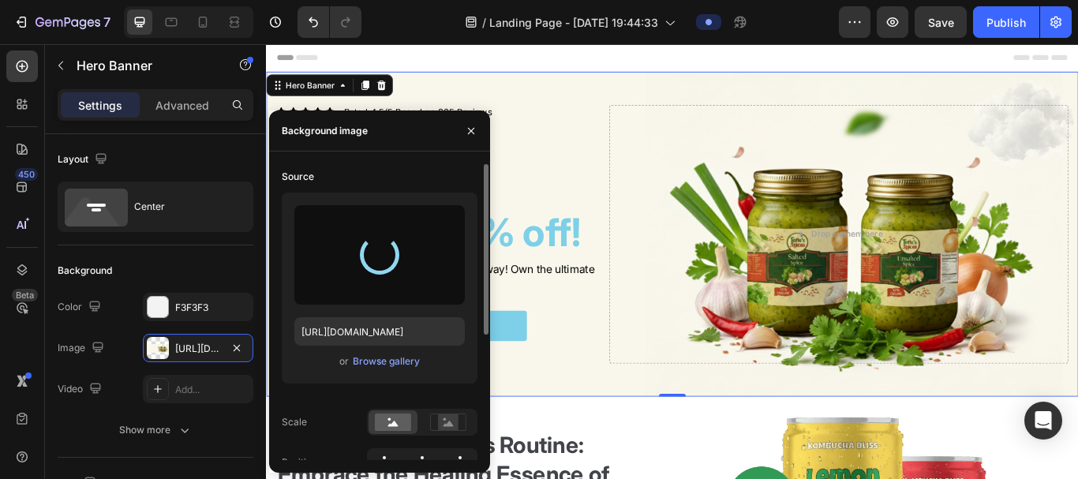
type input "[URL][DOMAIN_NAME]"
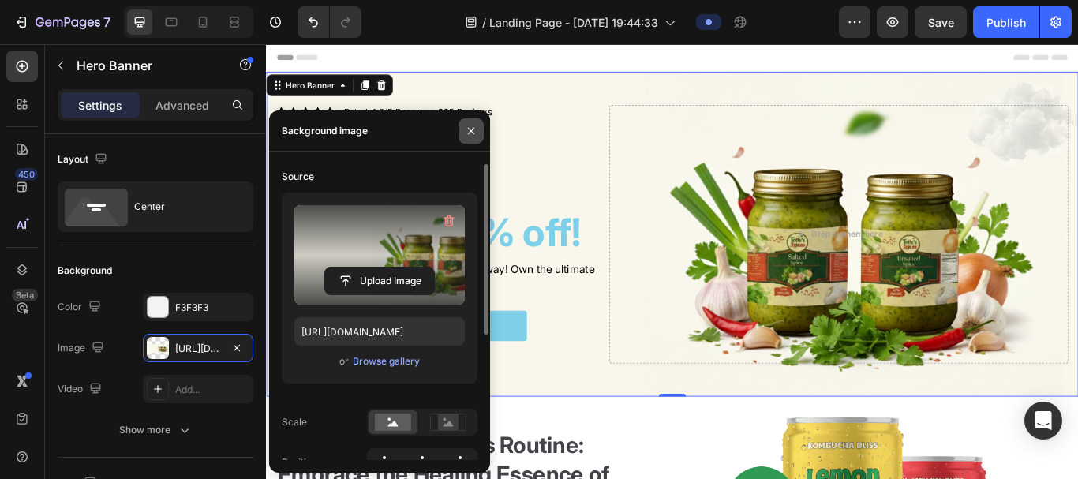
click at [472, 137] on icon "button" at bounding box center [471, 131] width 13 height 13
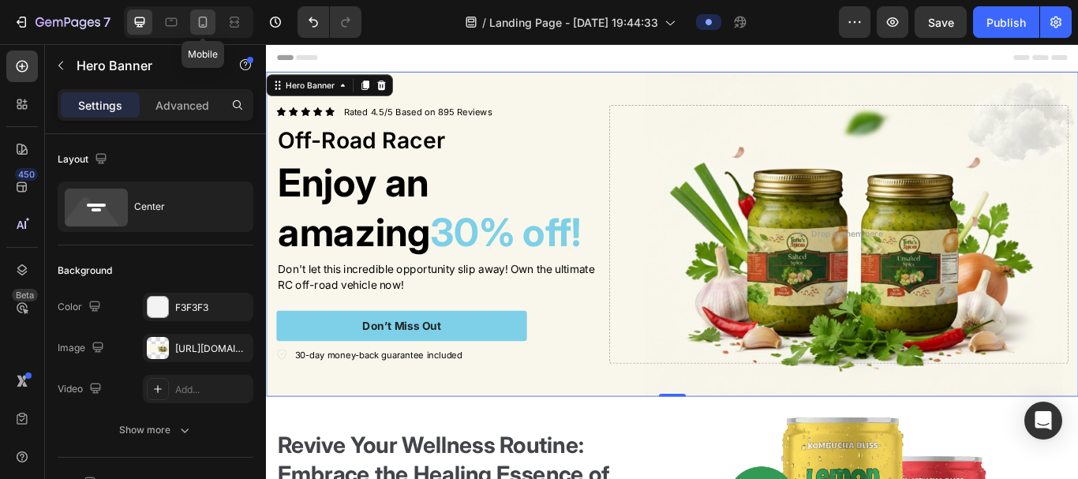
click at [204, 29] on icon at bounding box center [203, 22] width 16 height 16
type input "100%"
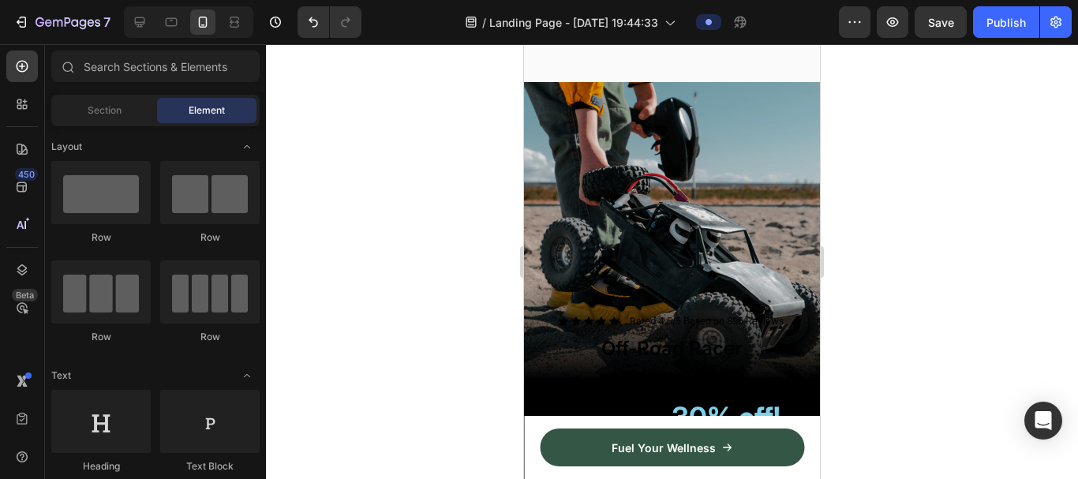
scroll to position [400, 0]
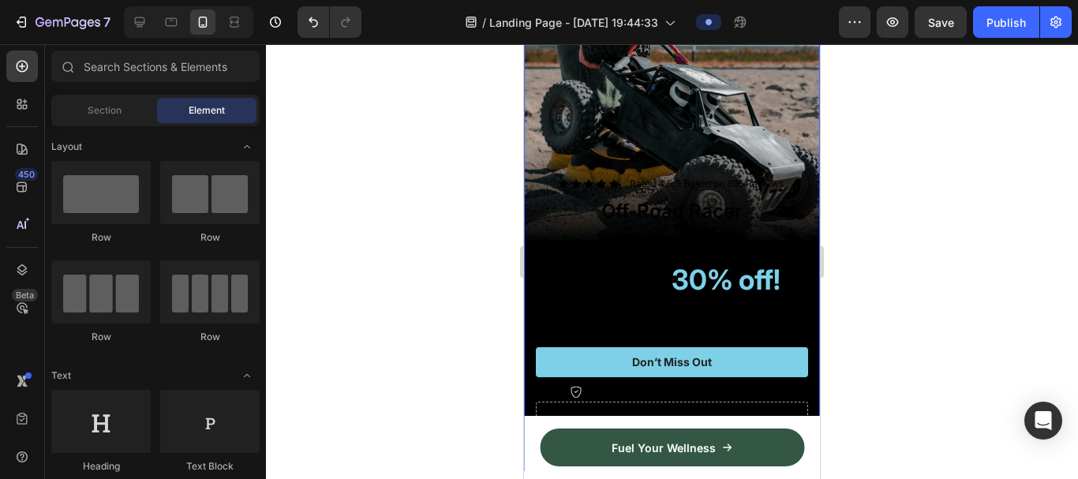
click at [754, 91] on div "Background Image" at bounding box center [672, 208] width 296 height 527
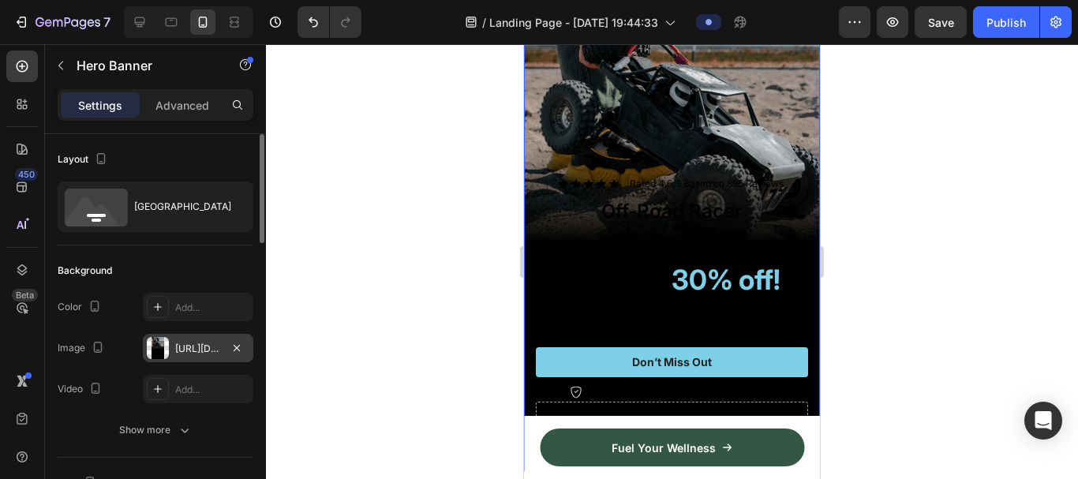
click at [159, 349] on div at bounding box center [158, 348] width 22 height 22
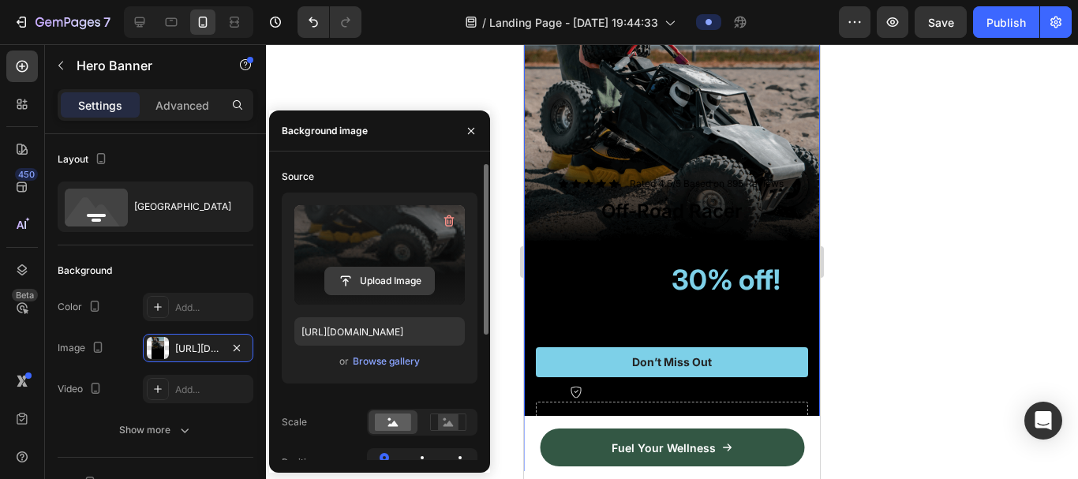
click at [381, 276] on input "file" at bounding box center [379, 281] width 109 height 27
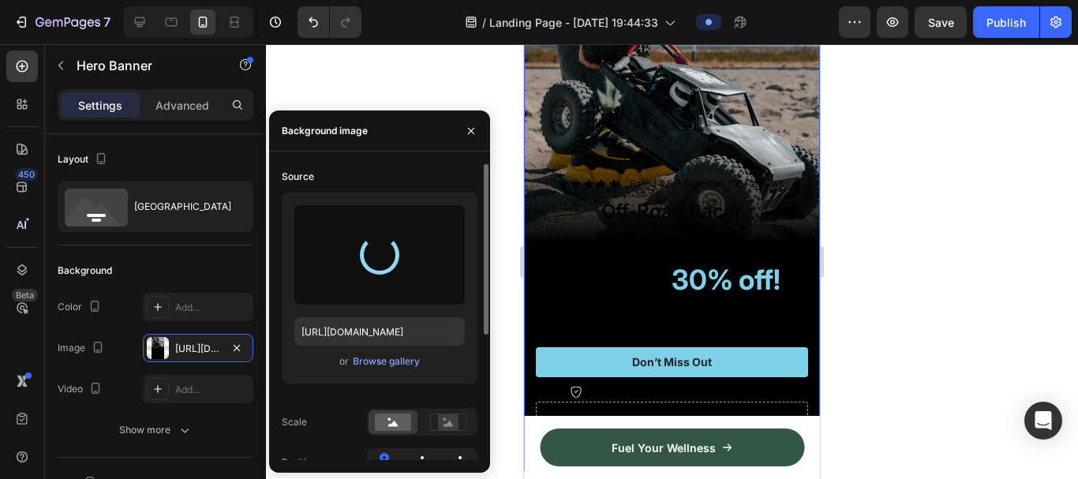
type input "[URL][DOMAIN_NAME]"
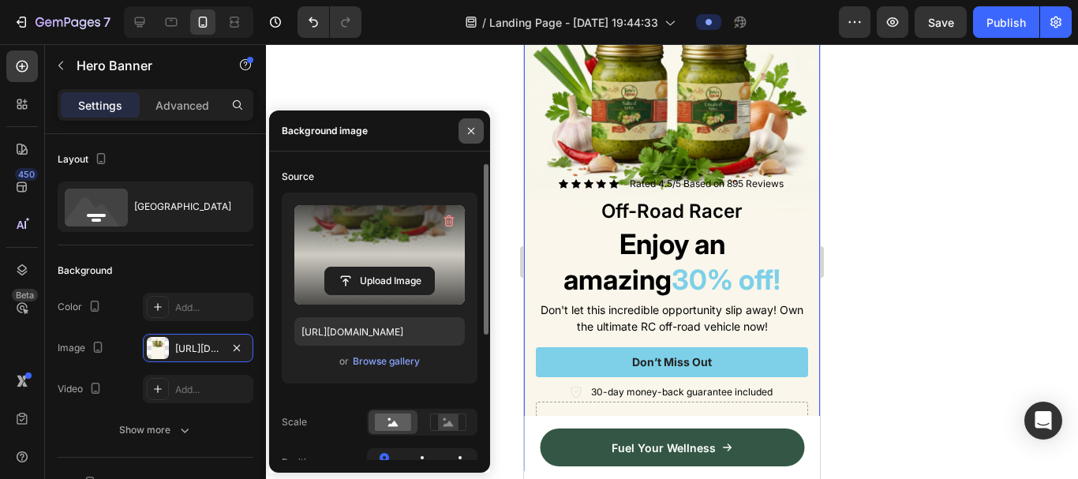
click at [471, 133] on icon "button" at bounding box center [471, 131] width 13 height 13
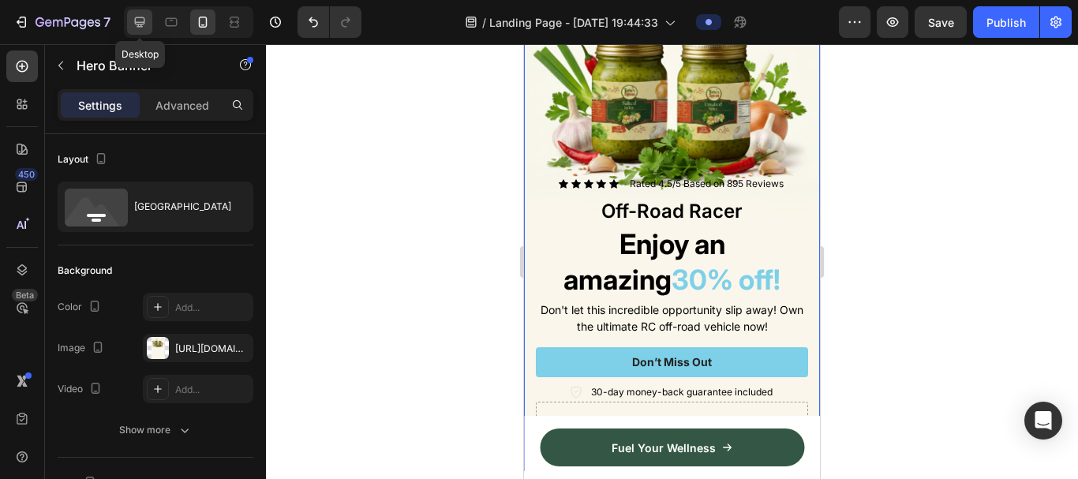
click at [147, 24] on icon at bounding box center [140, 22] width 16 height 16
type input "1200"
